Goal: Check status: Check status

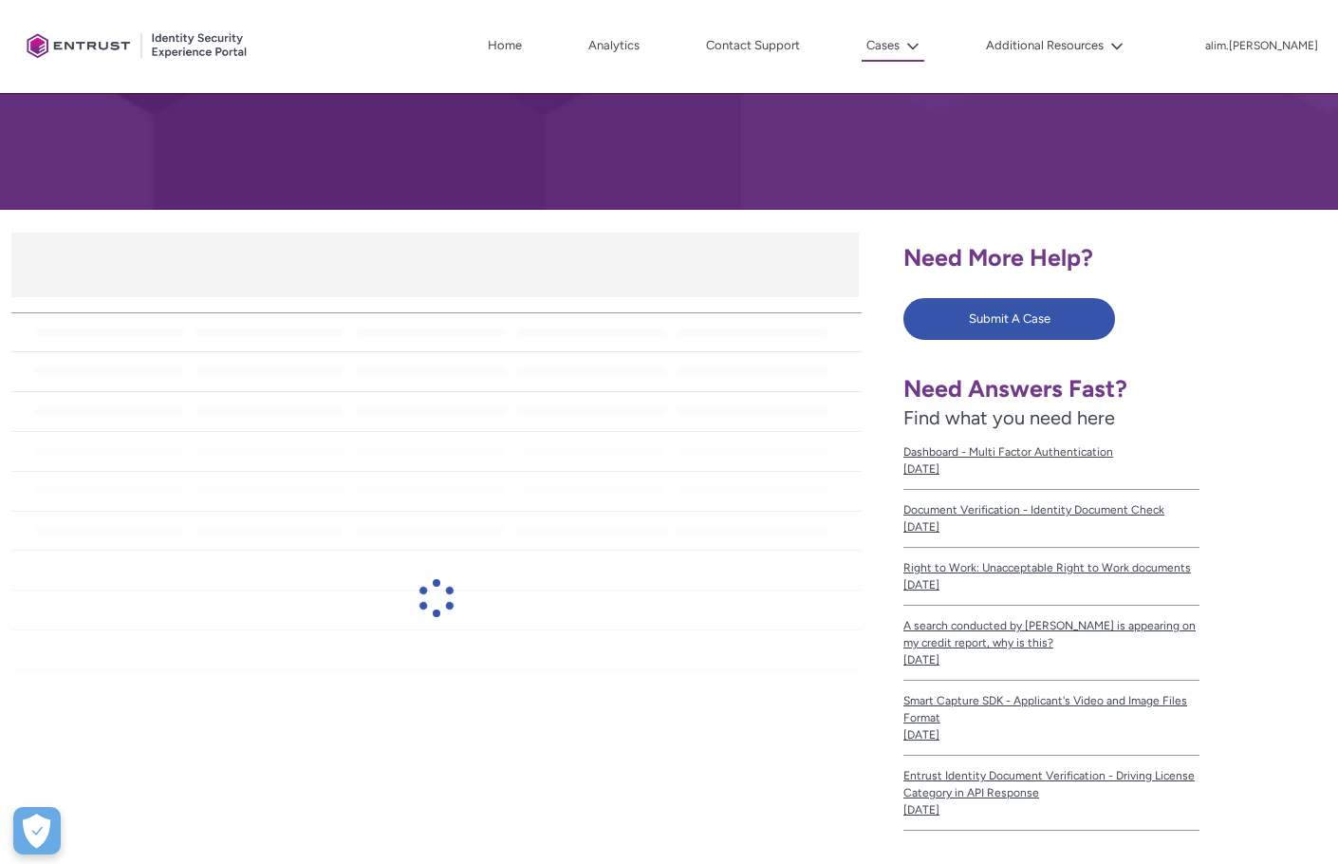
scroll to position [233, 0]
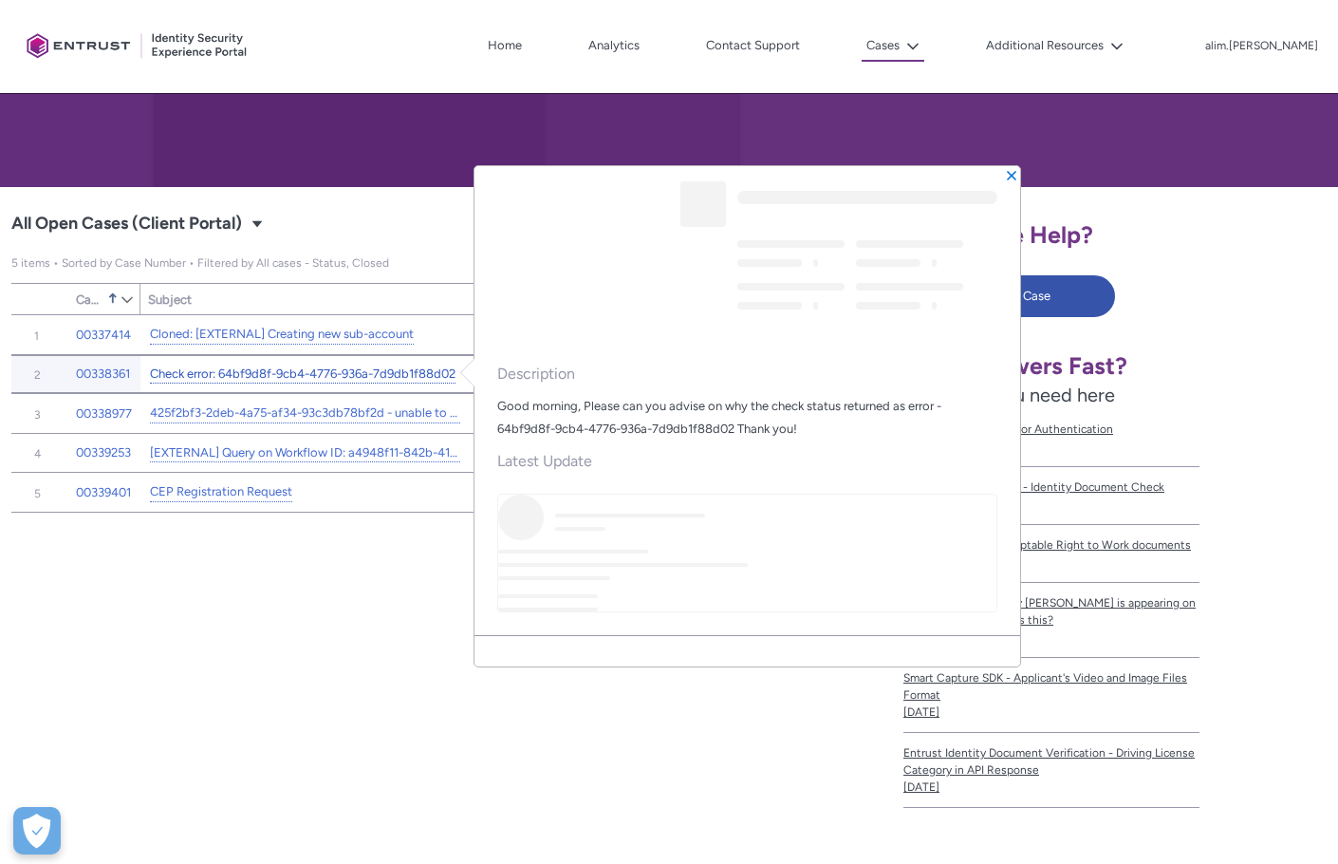
click at [426, 373] on link "Check error: 64bf9d8f-9cb4-4776-936a-7d9db1f88d02" at bounding box center [303, 374] width 306 height 20
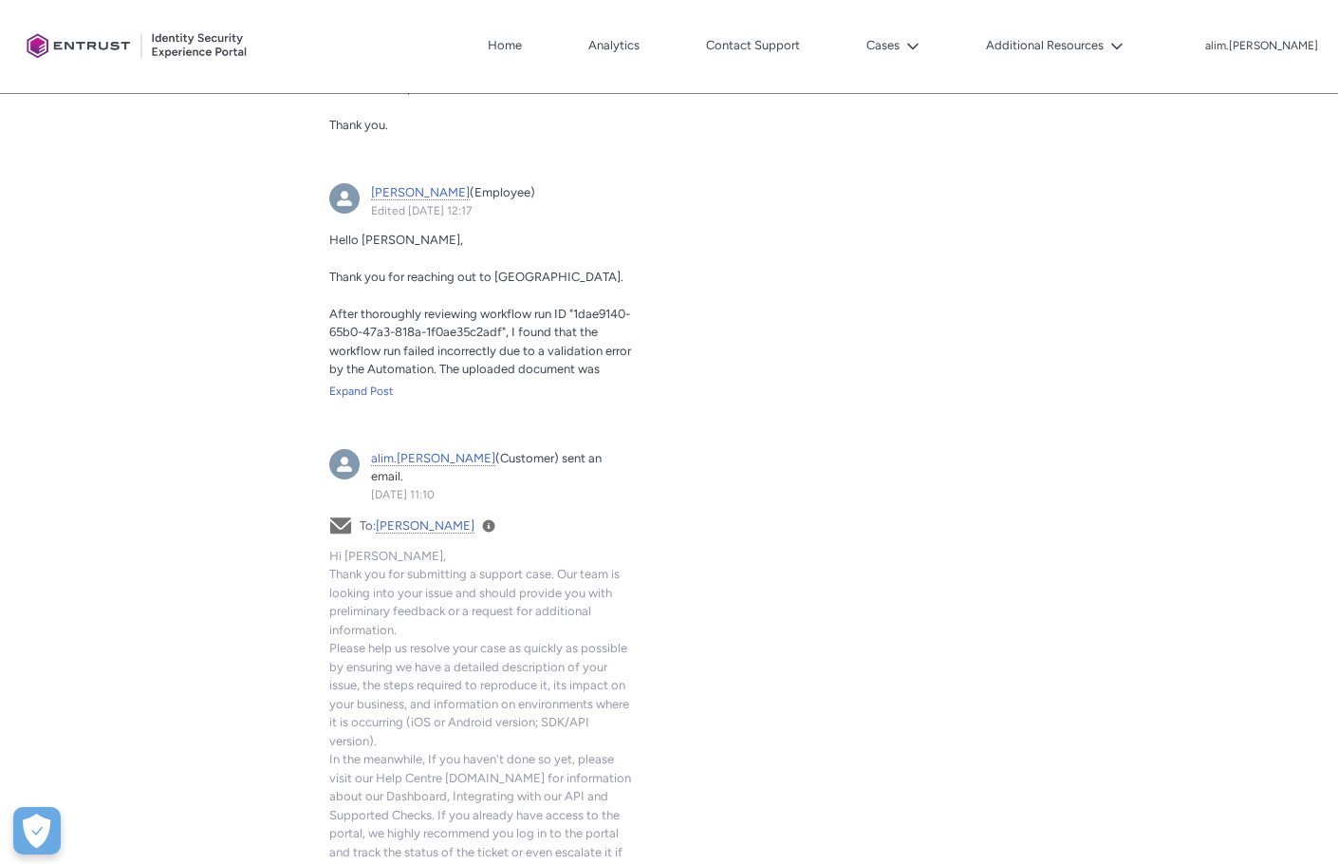
scroll to position [1162, 0]
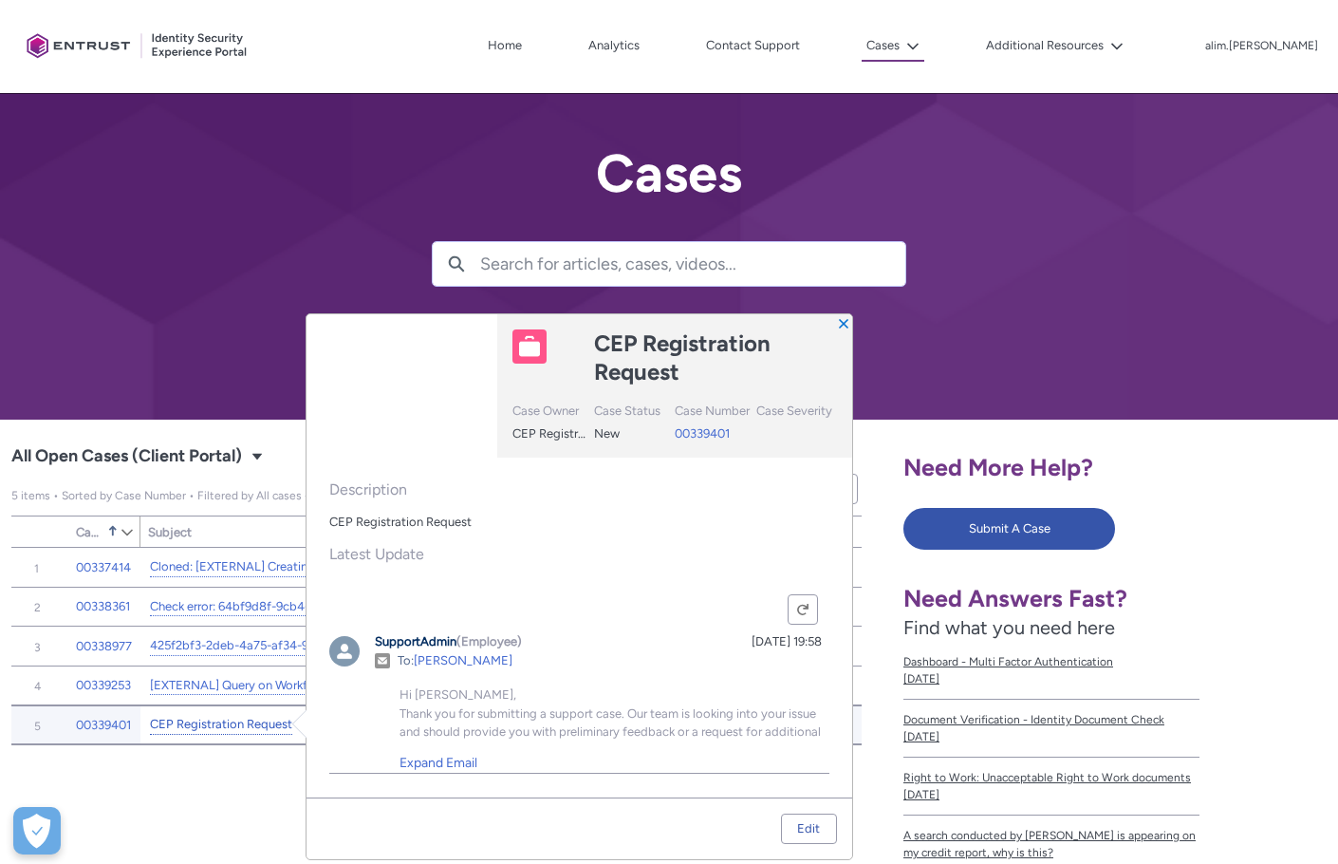
click at [275, 728] on link "CEP Registration Request" at bounding box center [221, 725] width 142 height 20
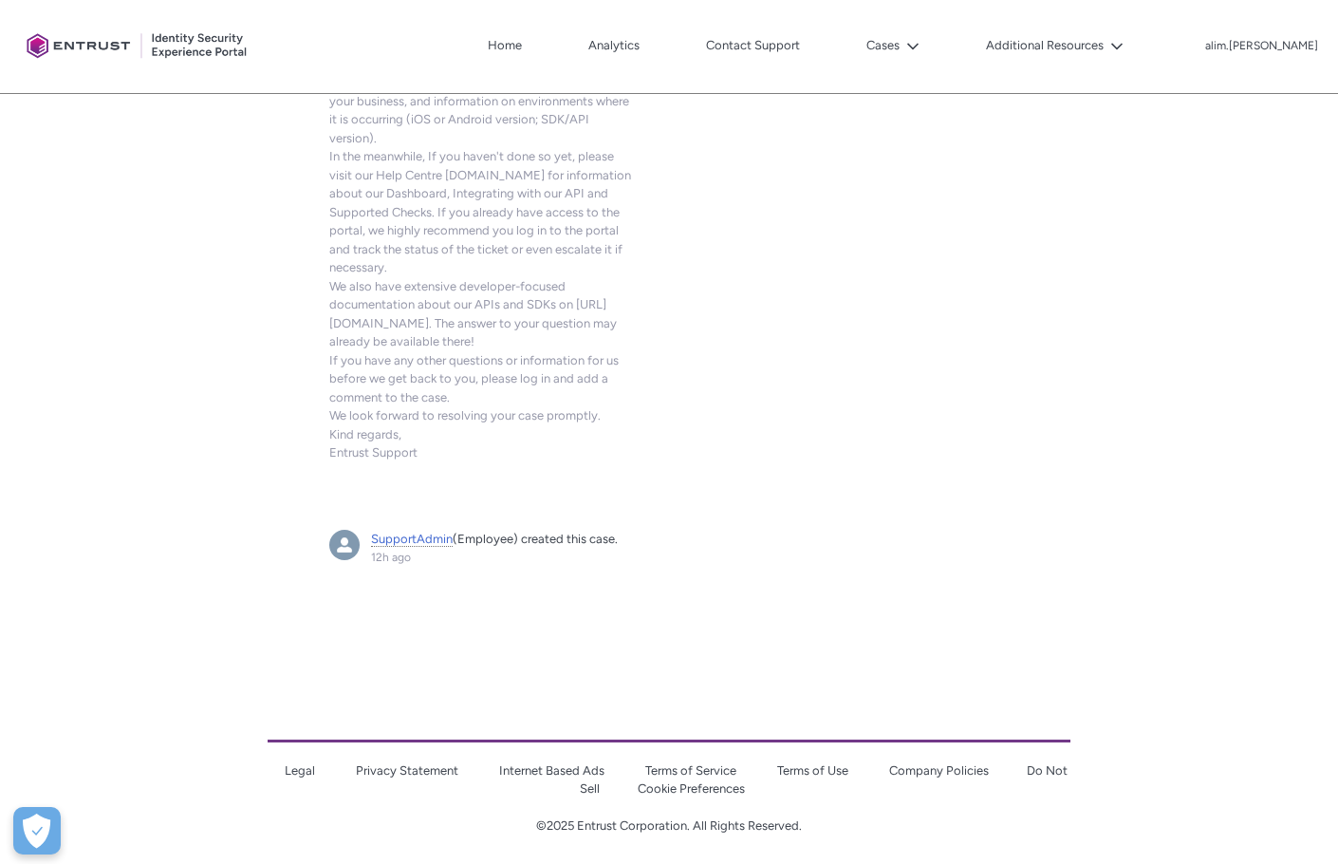
scroll to position [979, 0]
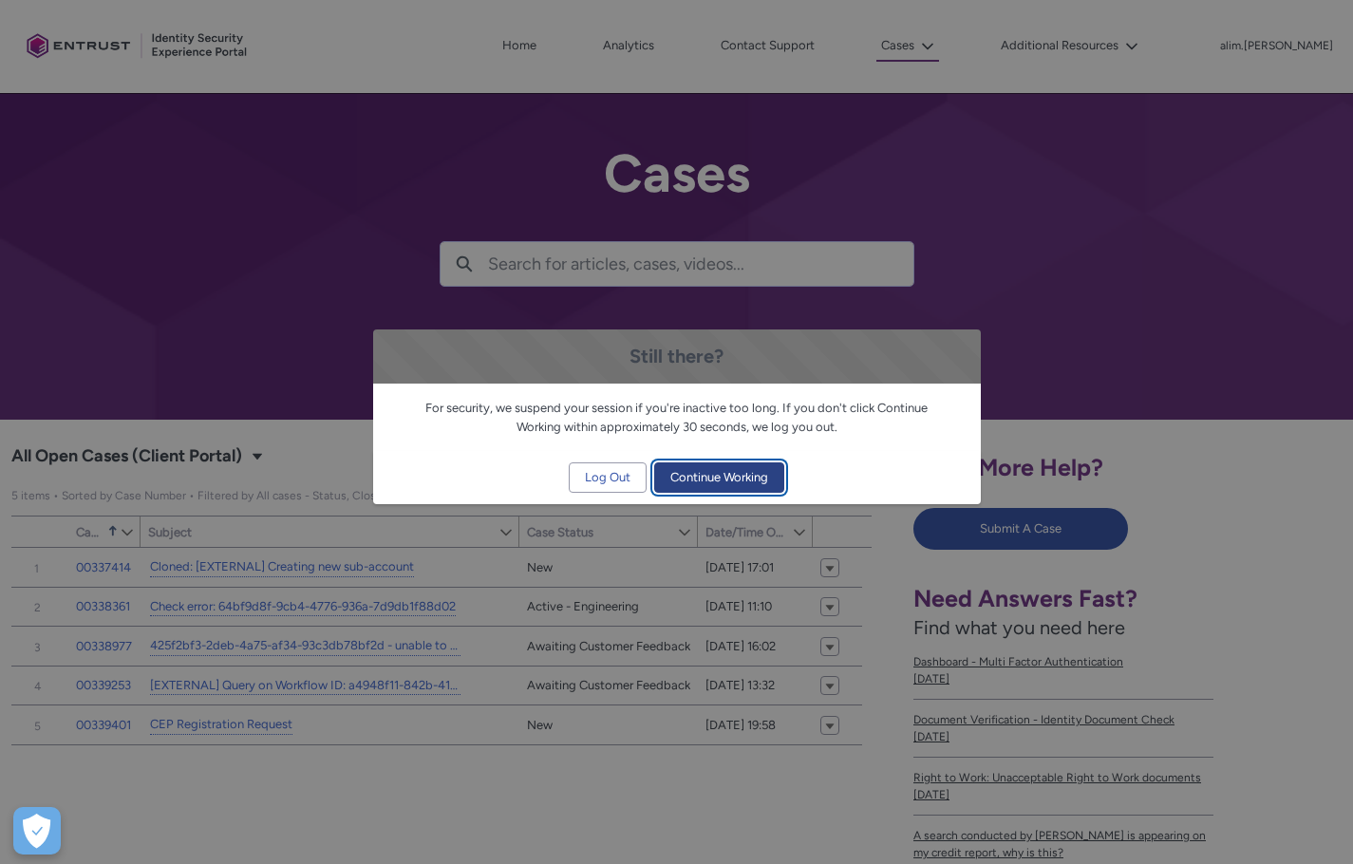
click at [722, 477] on span "Continue Working" at bounding box center [719, 477] width 98 height 28
